Goal: Task Accomplishment & Management: Use online tool/utility

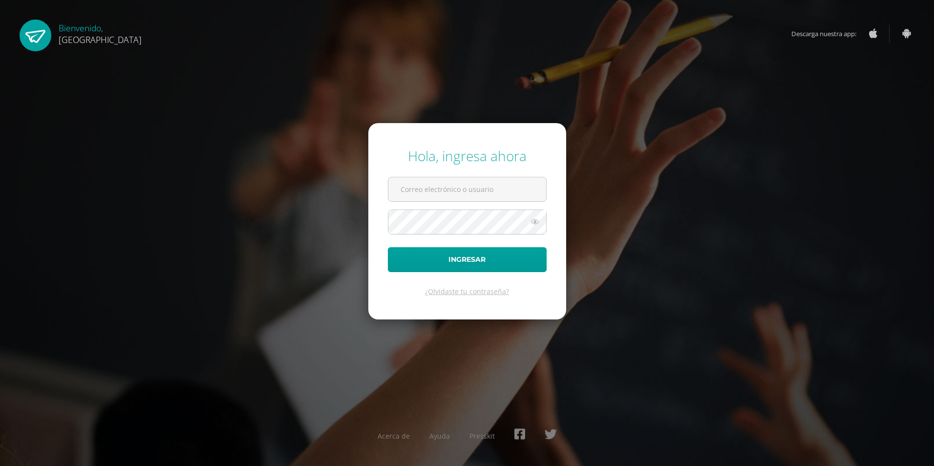
type input "[EMAIL_ADDRESS][DOMAIN_NAME]"
click at [463, 246] on form "Hola, ingresa ahora [EMAIL_ADDRESS][DOMAIN_NAME] Ingresar ¿Olvidaste tu contras…" at bounding box center [467, 221] width 198 height 196
click at [476, 262] on button "Ingresar" at bounding box center [467, 259] width 159 height 25
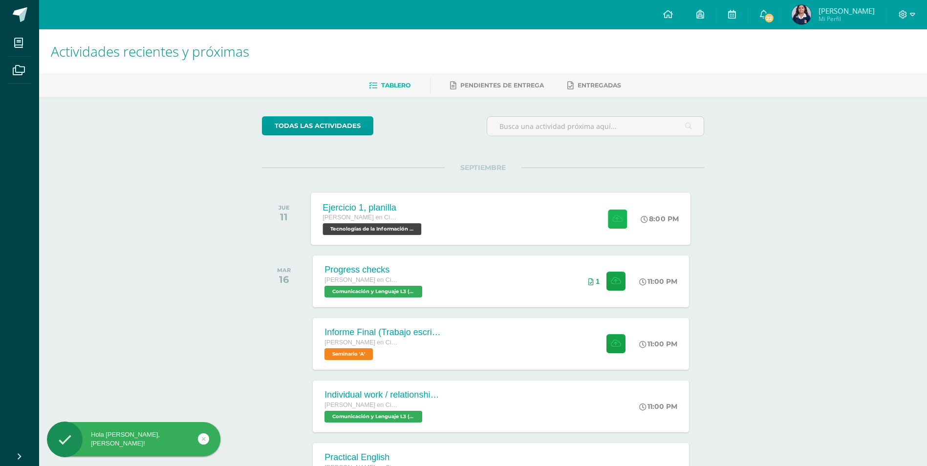
click at [621, 218] on button at bounding box center [617, 218] width 19 height 19
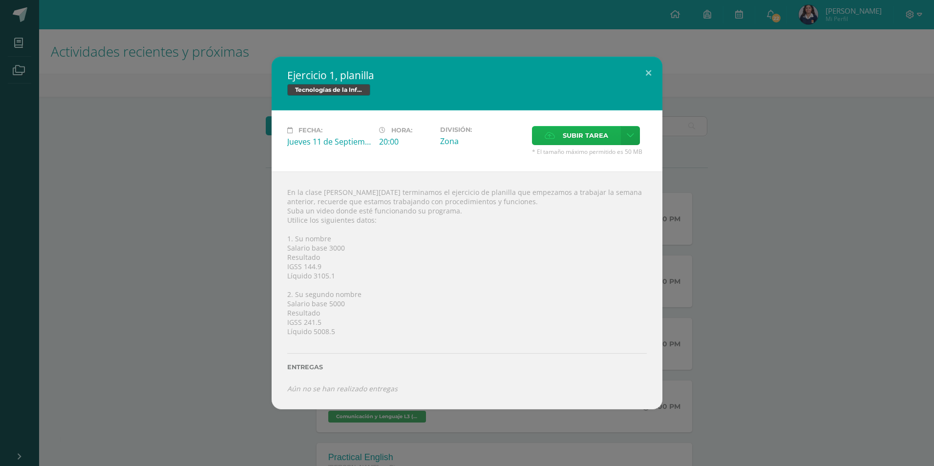
click at [540, 137] on label "Subir tarea" at bounding box center [576, 135] width 89 height 19
click at [0, 0] on input "Subir tarea" at bounding box center [0, 0] width 0 height 0
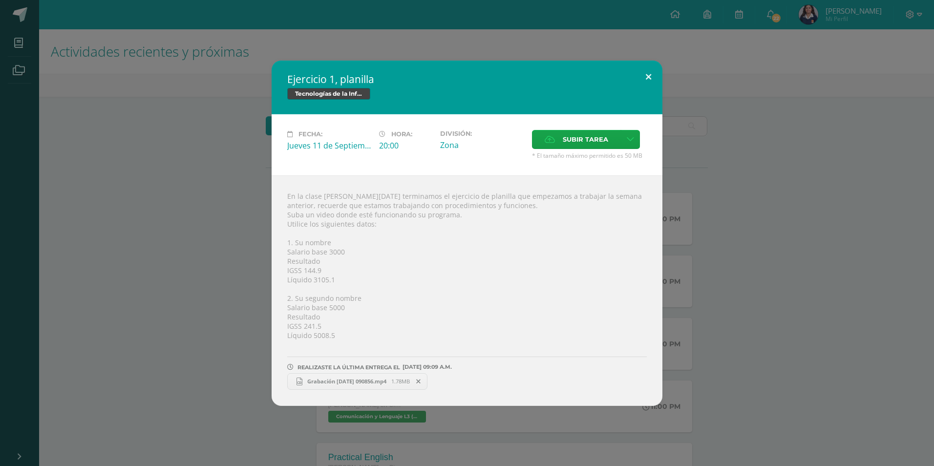
click at [651, 79] on button at bounding box center [649, 77] width 28 height 33
